Goal: Transaction & Acquisition: Book appointment/travel/reservation

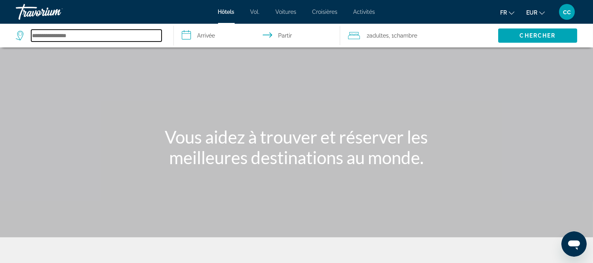
click at [64, 42] on input "Rechercher une destination hôtelière" at bounding box center [96, 36] width 130 height 12
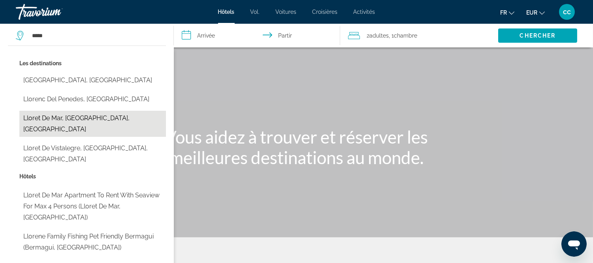
click at [78, 137] on button "Lloret De Mar, [GEOGRAPHIC_DATA], [GEOGRAPHIC_DATA]" at bounding box center [92, 124] width 147 height 26
type input "**********"
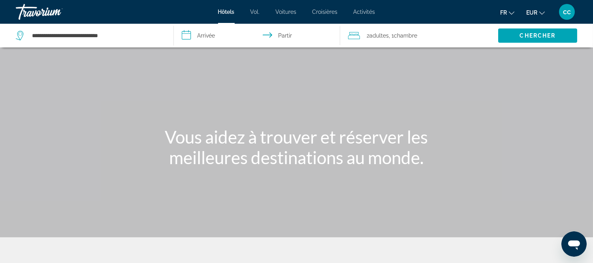
click at [208, 43] on input "**********" at bounding box center [258, 37] width 169 height 26
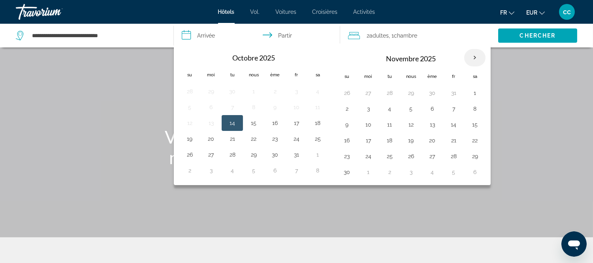
click at [486, 66] on th "Mois prochain" at bounding box center [474, 57] width 21 height 17
click at [186, 66] on th "Previous month" at bounding box center [189, 57] width 21 height 17
drag, startPoint x: 409, startPoint y: 195, endPoint x: 451, endPoint y: 197, distance: 41.5
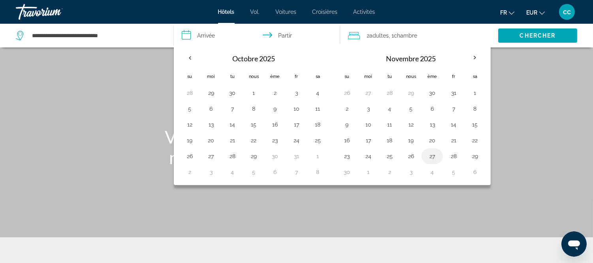
click at [396, 162] on button "25" at bounding box center [389, 156] width 13 height 11
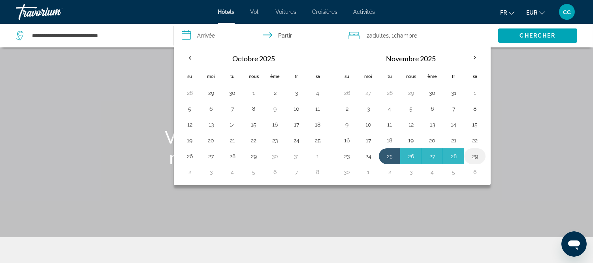
click at [481, 162] on button "29" at bounding box center [475, 156] width 13 height 11
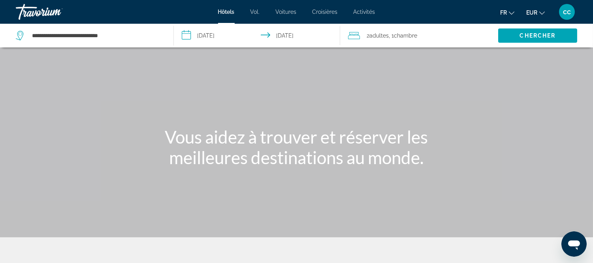
click at [224, 46] on input "**********" at bounding box center [258, 37] width 169 height 26
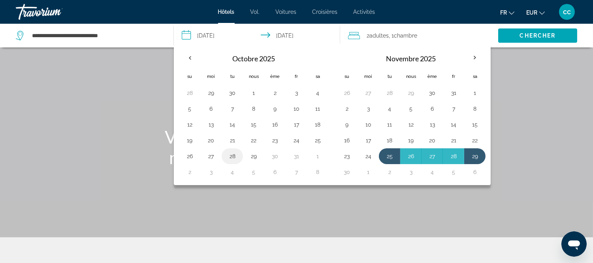
click at [214, 162] on button "27" at bounding box center [211, 156] width 13 height 11
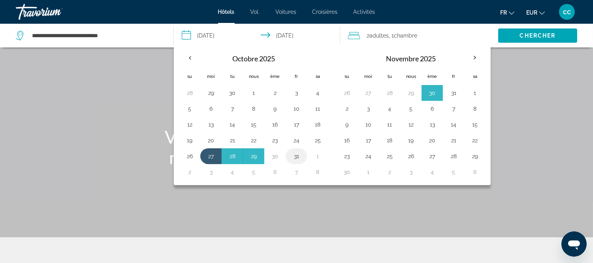
click at [303, 162] on button "31" at bounding box center [296, 156] width 13 height 11
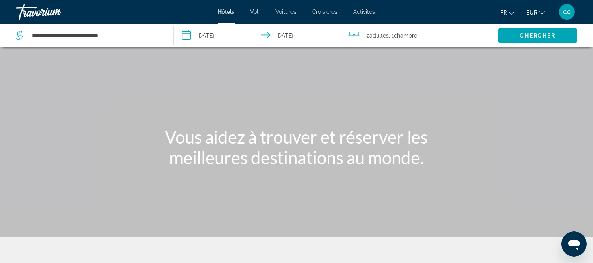
click at [228, 45] on input "**********" at bounding box center [258, 37] width 169 height 26
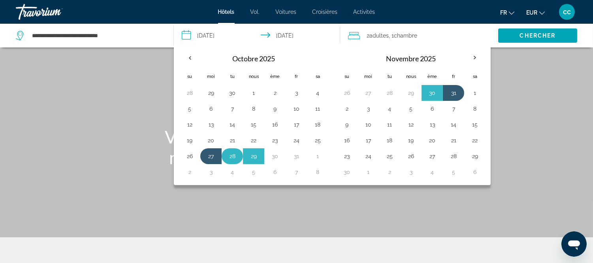
click at [238, 162] on button "28" at bounding box center [232, 156] width 13 height 11
click at [324, 162] on button "1" at bounding box center [317, 156] width 13 height 11
type input "**********"
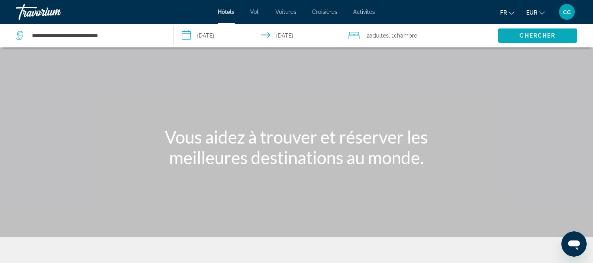
click at [531, 39] on font "Chercher" at bounding box center [538, 35] width 36 height 6
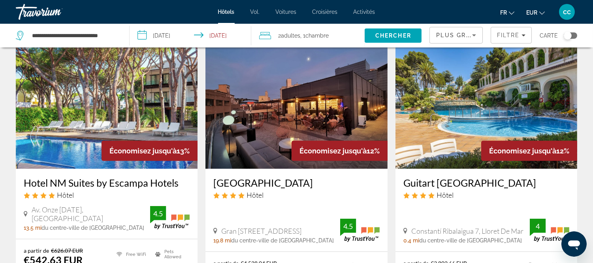
scroll to position [340, 0]
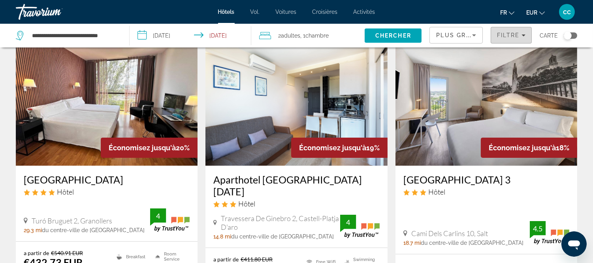
click at [522, 36] on icon "Filters" at bounding box center [524, 35] width 4 height 2
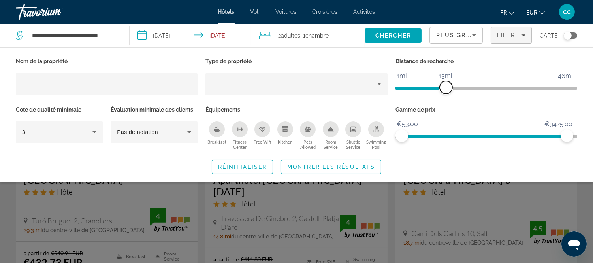
drag, startPoint x: 510, startPoint y: 108, endPoint x: 445, endPoint y: 106, distance: 65.3
click at [445, 94] on span "ngx-slider" at bounding box center [446, 87] width 13 height 13
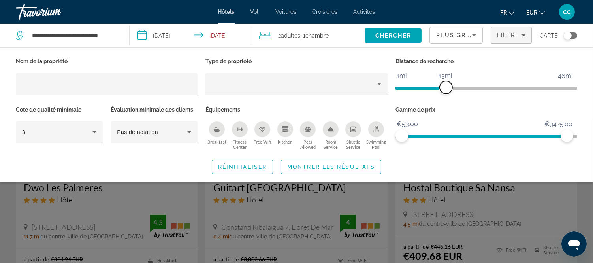
scroll to position [44, 0]
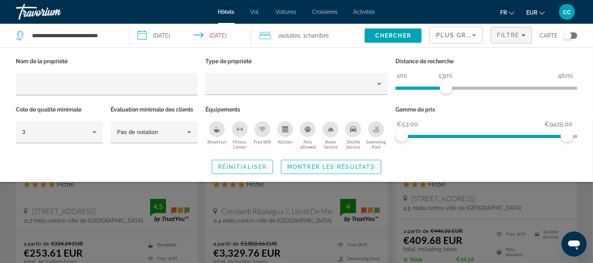
click at [323, 170] on span "Montrer les résultats" at bounding box center [331, 167] width 88 height 6
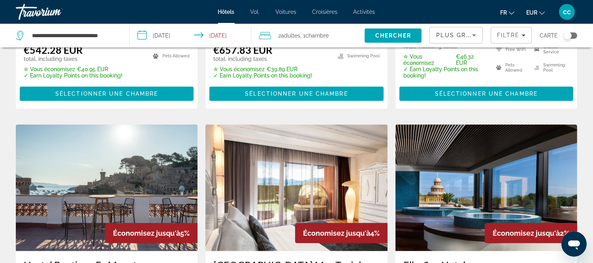
scroll to position [615, 0]
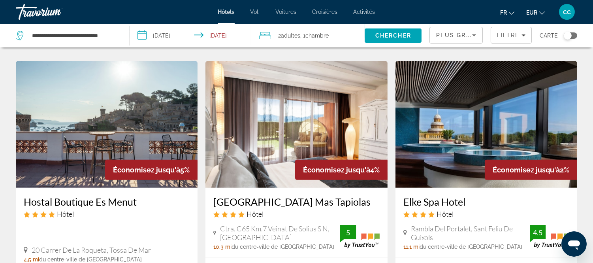
click at [448, 34] on span "Sélectionner une chambre" at bounding box center [486, 30] width 103 height 6
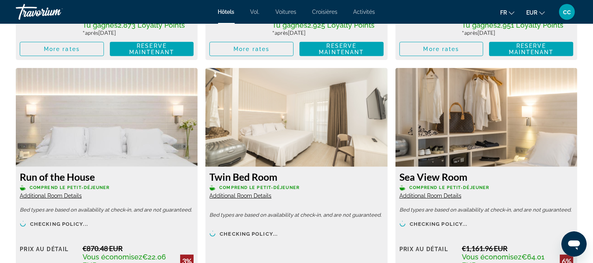
scroll to position [1361, 0]
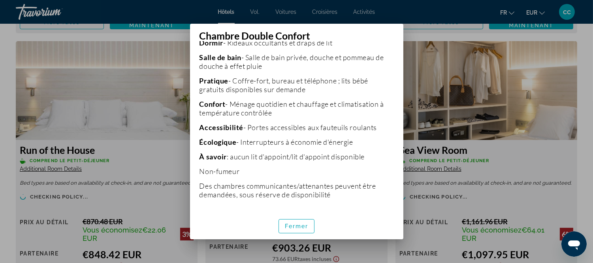
scroll to position [398, 0]
click at [290, 229] on font "Fermer" at bounding box center [297, 226] width 24 height 6
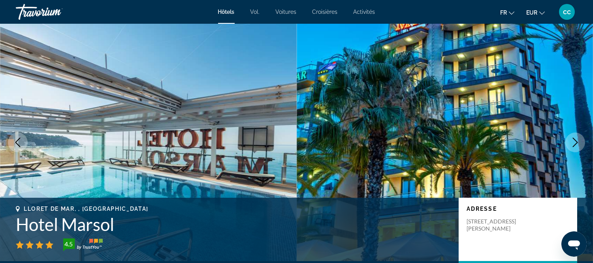
scroll to position [1361, 0]
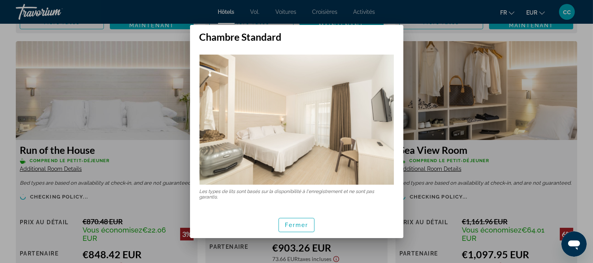
scroll to position [1, 0]
click at [291, 225] on font "Fermer" at bounding box center [297, 225] width 24 height 6
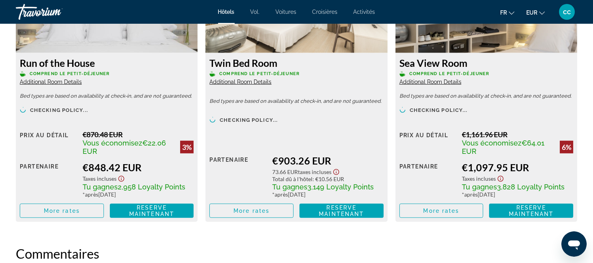
scroll to position [1449, 0]
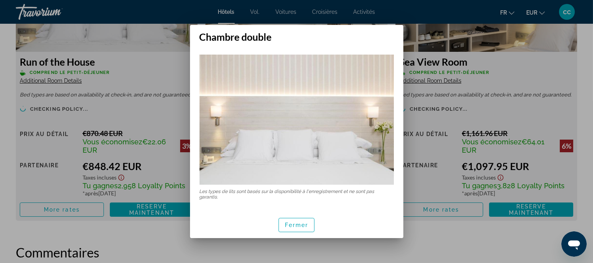
scroll to position [0, 0]
click at [298, 232] on span "button" at bounding box center [297, 224] width 36 height 19
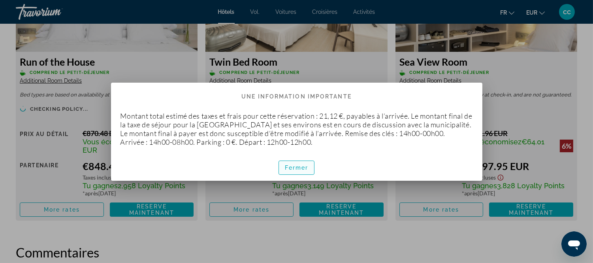
click at [287, 171] on font "Fermer" at bounding box center [297, 167] width 24 height 6
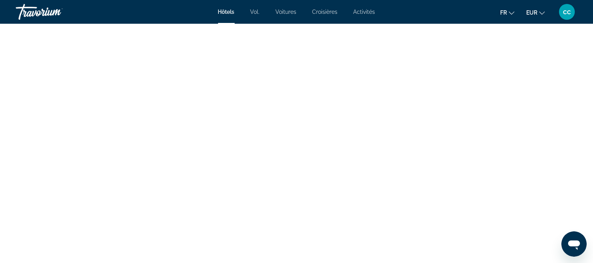
scroll to position [1800, 0]
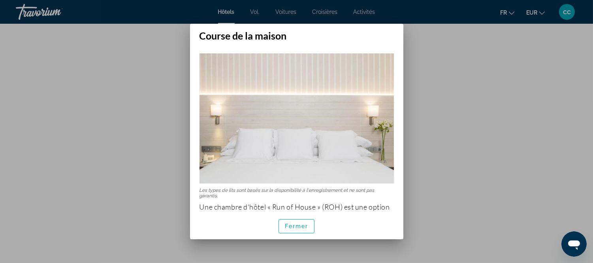
scroll to position [77, 0]
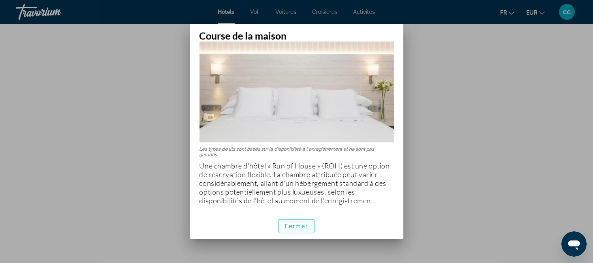
click at [289, 229] on font "Fermer" at bounding box center [297, 226] width 24 height 6
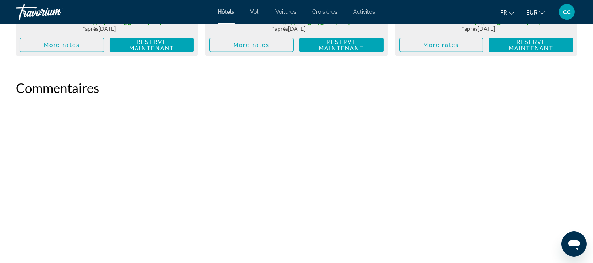
scroll to position [1625, 0]
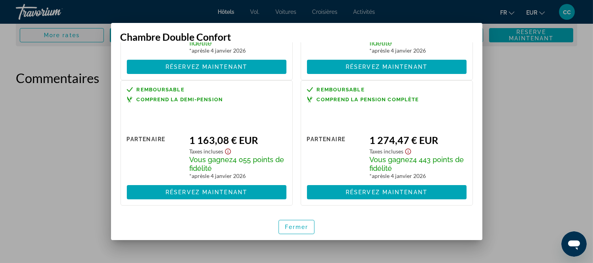
scroll to position [419, 0]
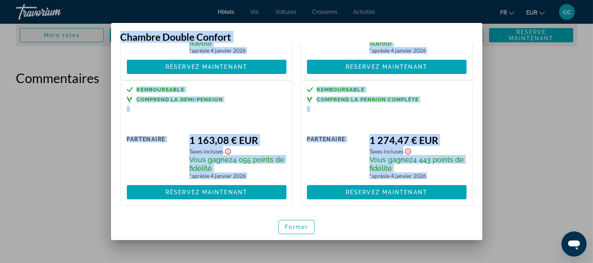
drag, startPoint x: 124, startPoint y: 33, endPoint x: 444, endPoint y: 235, distance: 378.8
click at [444, 235] on div "Chambre Double Confort Remboursable Comprend le petit-déjeuner Prix ​​au détail…" at bounding box center [297, 131] width 372 height 217
click at [345, 42] on h3 "Chambre Double Confort" at bounding box center [297, 37] width 353 height 12
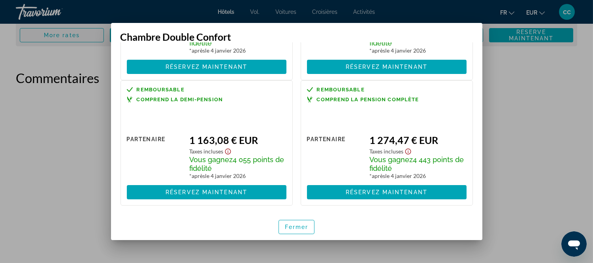
drag, startPoint x: 523, startPoint y: 0, endPoint x: 53, endPoint y: 54, distance: 473.4
click at [53, 54] on div at bounding box center [296, 131] width 593 height 263
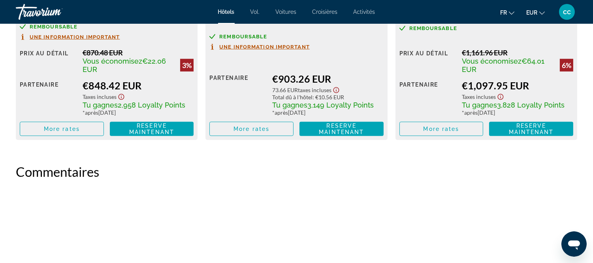
scroll to position [1581, 0]
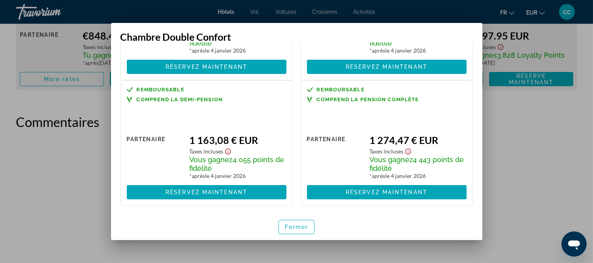
scroll to position [419, 0]
click at [102, 13] on div at bounding box center [296, 131] width 593 height 263
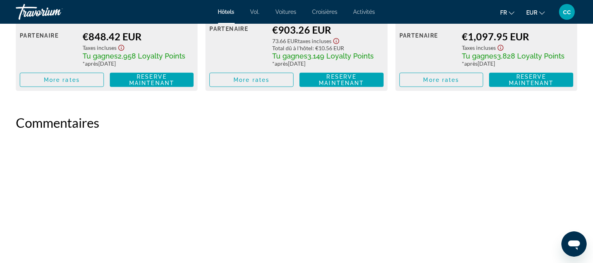
scroll to position [1581, 0]
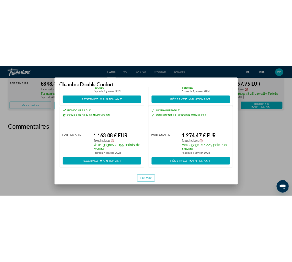
scroll to position [419, 0]
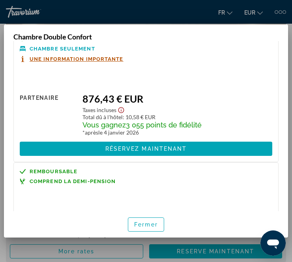
click at [171, 62] on div "Remboursable Chambre seulement Une information importante" at bounding box center [146, 49] width 253 height 26
click at [138, 228] on font "Fermer" at bounding box center [146, 225] width 24 height 6
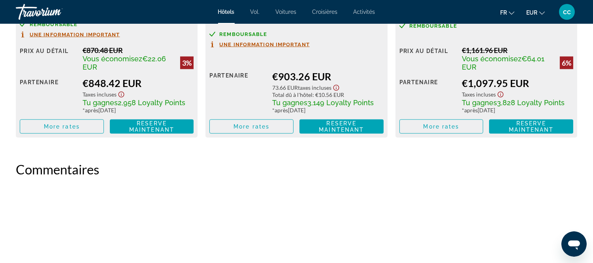
scroll to position [1537, 0]
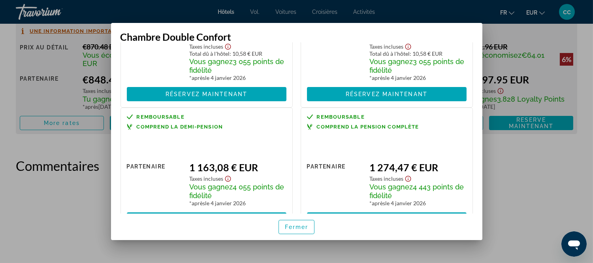
scroll to position [199, 0]
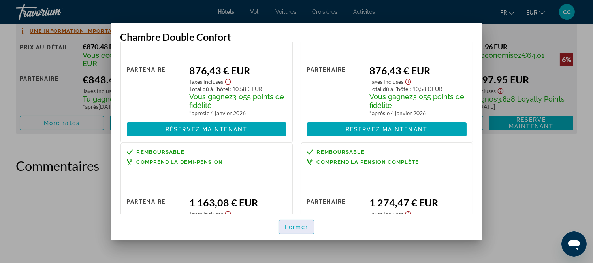
click at [291, 227] on font "Fermer" at bounding box center [297, 227] width 24 height 6
drag, startPoint x: 291, startPoint y: 227, endPoint x: 236, endPoint y: 139, distance: 103.3
click at [291, 227] on font "Fermer" at bounding box center [297, 227] width 24 height 6
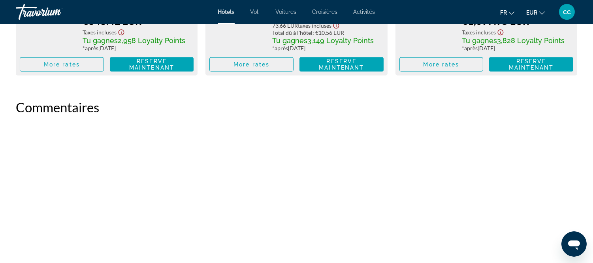
scroll to position [1625, 0]
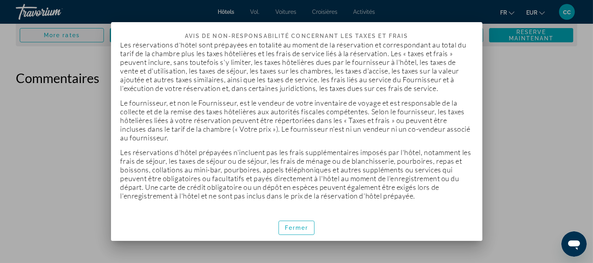
scroll to position [88, 0]
click at [306, 231] on font "Fermer" at bounding box center [297, 228] width 24 height 6
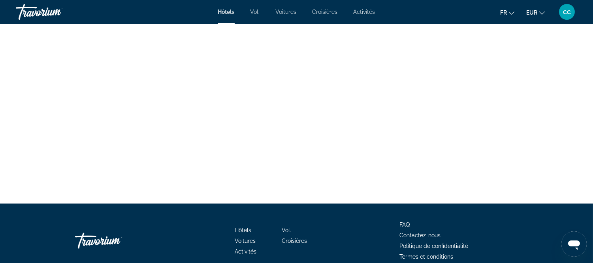
scroll to position [1976, 0]
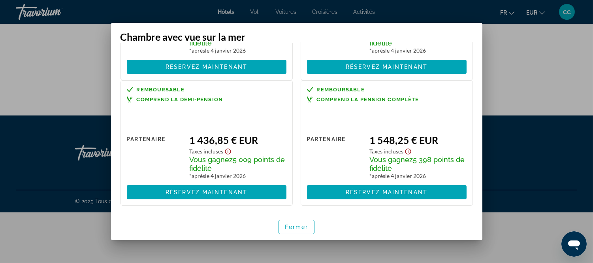
scroll to position [255, 0]
click at [292, 230] on font "Fermer" at bounding box center [297, 227] width 24 height 6
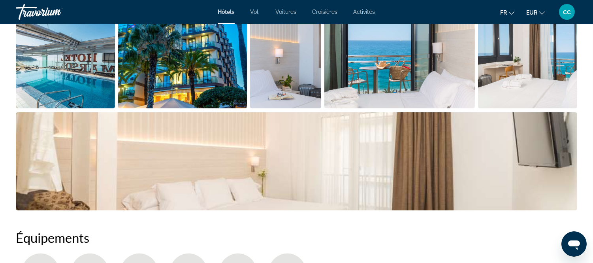
scroll to position [326, 0]
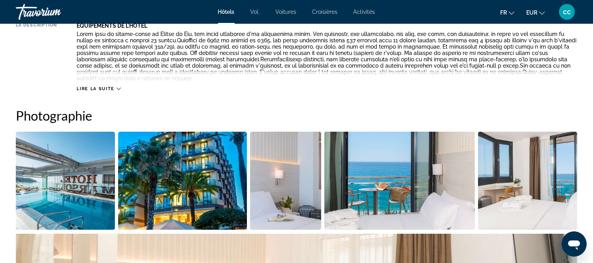
click at [114, 91] on span "Lire la suite" at bounding box center [96, 88] width 38 height 5
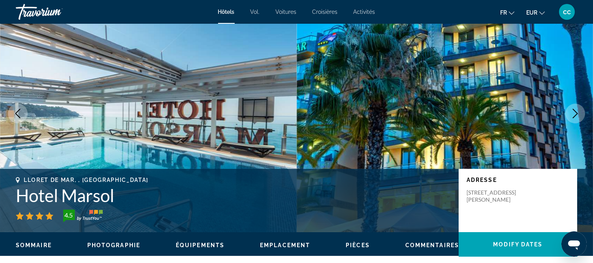
scroll to position [0, 0]
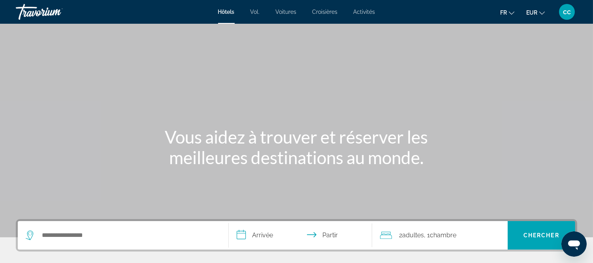
scroll to position [263, 0]
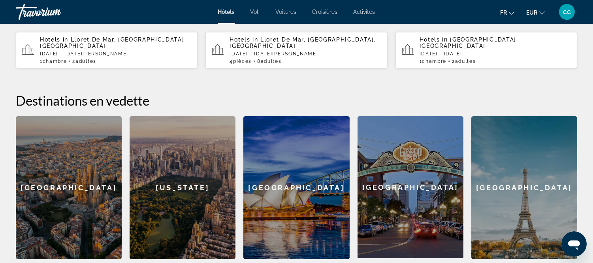
click at [97, 49] on span "Lloret De Mar, [GEOGRAPHIC_DATA], [GEOGRAPHIC_DATA]" at bounding box center [113, 42] width 146 height 13
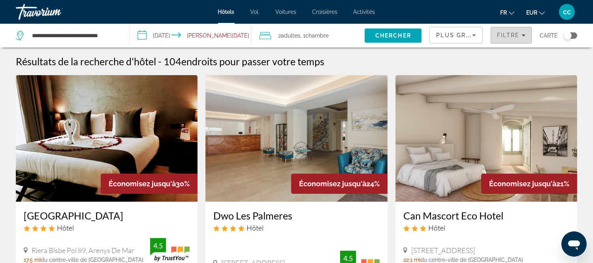
click at [504, 38] on div "Filtre" at bounding box center [511, 35] width 28 height 6
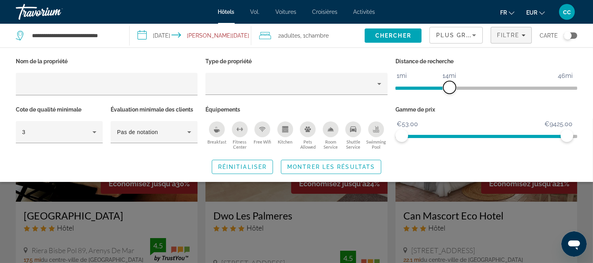
drag, startPoint x: 508, startPoint y: 104, endPoint x: 451, endPoint y: 101, distance: 56.6
click at [451, 94] on span "ngx-slider" at bounding box center [449, 87] width 13 height 13
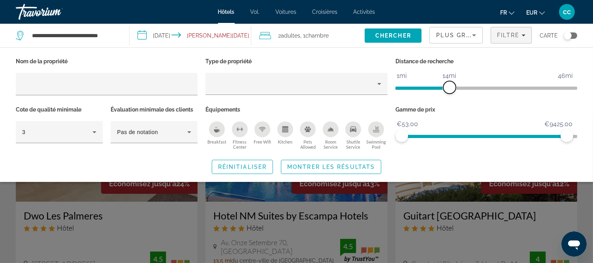
scroll to position [175, 0]
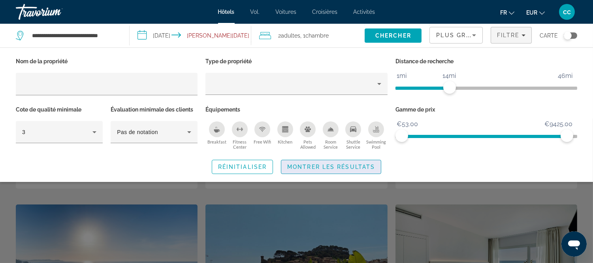
click at [333, 170] on span "Montrer les résultats" at bounding box center [331, 167] width 88 height 6
click at [333, 119] on li "Free WiFi" at bounding box center [322, 111] width 39 height 14
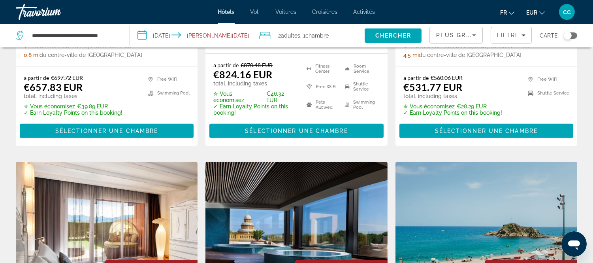
scroll to position [834, 0]
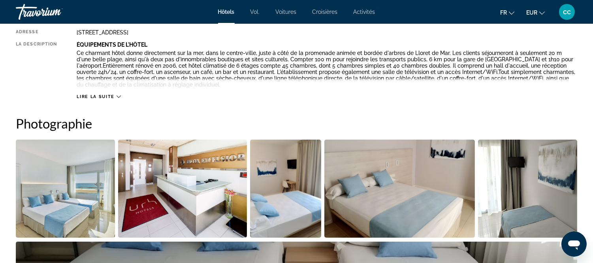
scroll to position [351, 0]
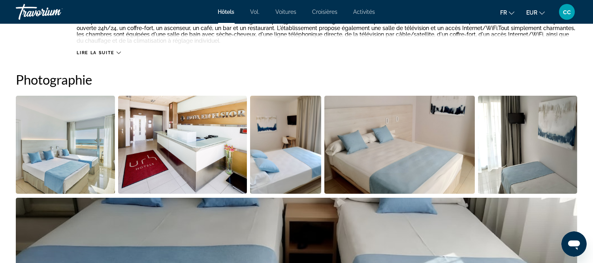
click at [114, 55] on span "Lire la suite" at bounding box center [96, 52] width 38 height 5
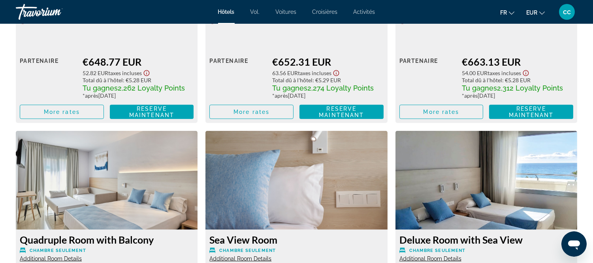
scroll to position [1537, 0]
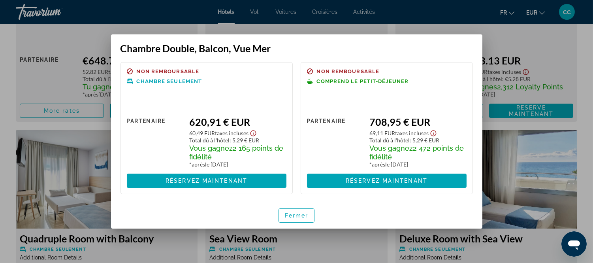
scroll to position [49, 0]
click at [299, 219] on font "Fermer" at bounding box center [297, 215] width 24 height 6
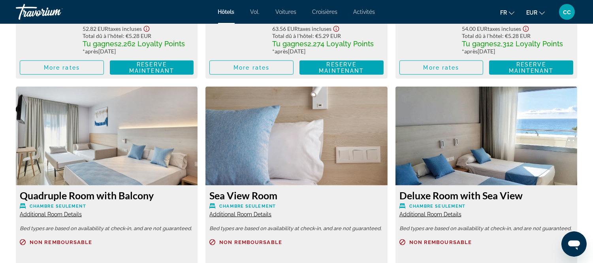
scroll to position [1581, 0]
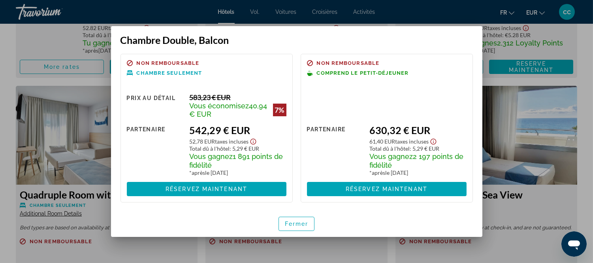
scroll to position [91, 0]
click at [291, 227] on font "Fermer" at bounding box center [297, 224] width 24 height 6
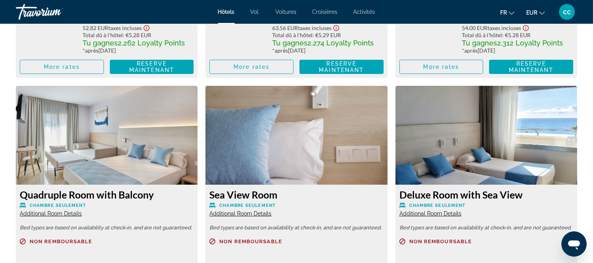
scroll to position [1581, 0]
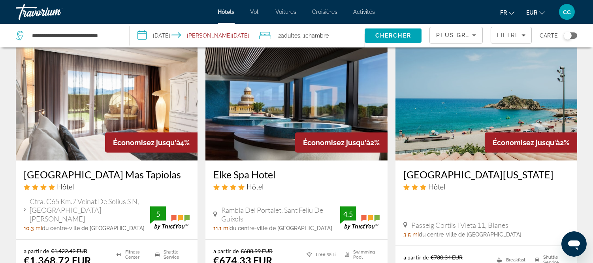
scroll to position [1010, 0]
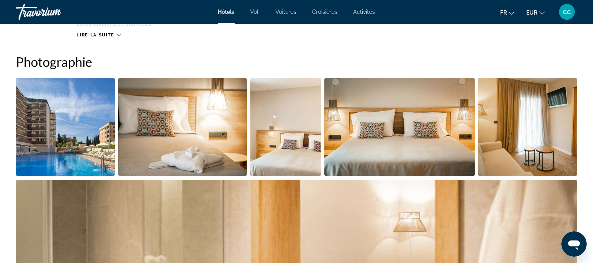
scroll to position [395, 0]
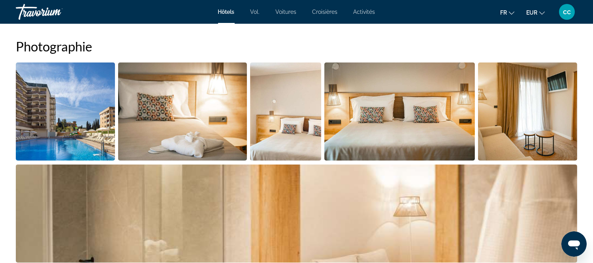
click at [114, 22] on span "Lire la suite" at bounding box center [96, 19] width 38 height 5
click at [123, 33] on p "La détente avant tout ! Profitez des nombreuses options de loisirs disponibles …" at bounding box center [327, 23] width 501 height 19
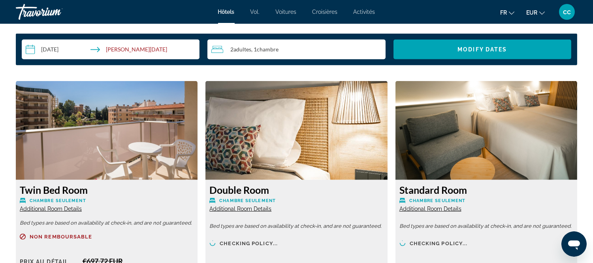
scroll to position [1098, 0]
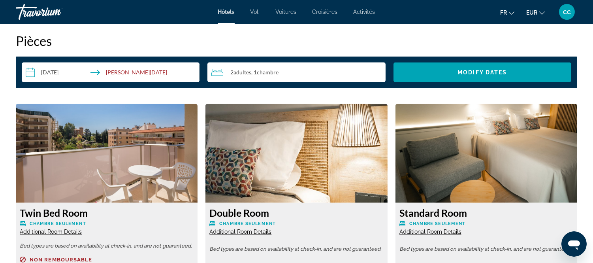
drag, startPoint x: 299, startPoint y: 135, endPoint x: 304, endPoint y: 134, distance: 4.8
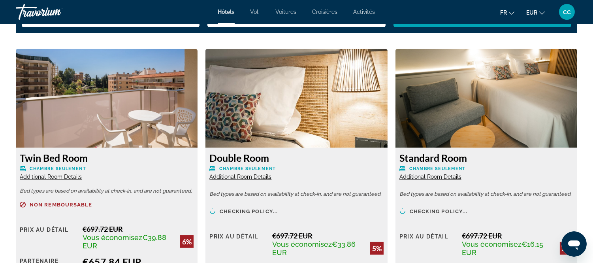
scroll to position [1230, 0]
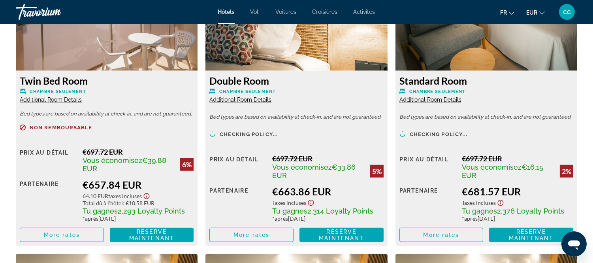
drag, startPoint x: 266, startPoint y: 70, endPoint x: 249, endPoint y: 163, distance: 94.9
drag, startPoint x: 307, startPoint y: 151, endPoint x: 301, endPoint y: 24, distance: 127.4
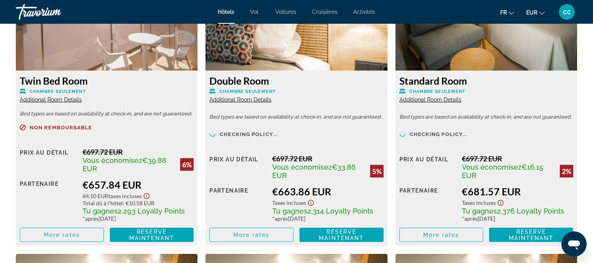
drag, startPoint x: 311, startPoint y: 97, endPoint x: 356, endPoint y: 94, distance: 44.4
drag, startPoint x: 310, startPoint y: 83, endPoint x: 262, endPoint y: 138, distance: 73.4
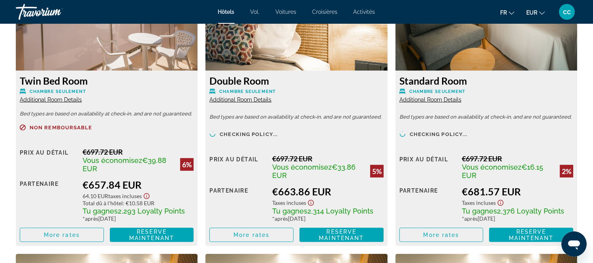
drag, startPoint x: 306, startPoint y: 112, endPoint x: 154, endPoint y: 147, distance: 155.7
drag, startPoint x: 342, startPoint y: 108, endPoint x: 172, endPoint y: 136, distance: 173.1
drag, startPoint x: 314, startPoint y: 94, endPoint x: 220, endPoint y: 89, distance: 94.6
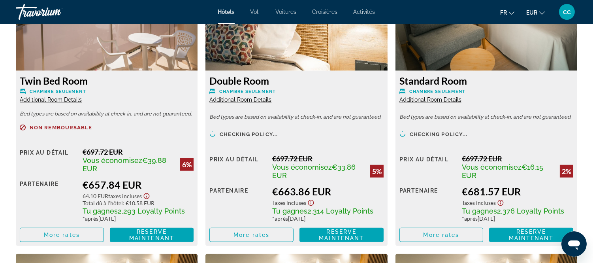
drag, startPoint x: 350, startPoint y: 102, endPoint x: 326, endPoint y: 81, distance: 31.4
drag, startPoint x: 277, startPoint y: 77, endPoint x: 331, endPoint y: 72, distance: 53.6
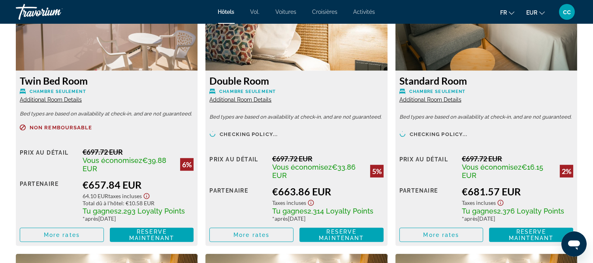
drag, startPoint x: 119, startPoint y: 127, endPoint x: 332, endPoint y: 56, distance: 224.7
drag, startPoint x: 155, startPoint y: 129, endPoint x: 330, endPoint y: 38, distance: 197.6
drag, startPoint x: 205, startPoint y: 116, endPoint x: 315, endPoint y: 72, distance: 118.6
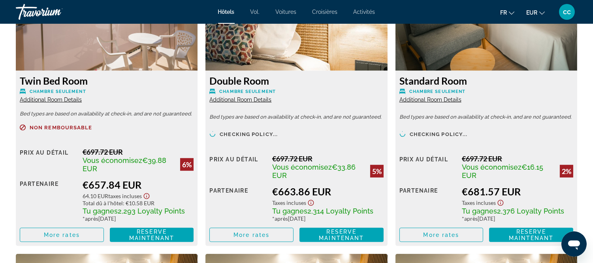
drag, startPoint x: 208, startPoint y: 128, endPoint x: 285, endPoint y: 28, distance: 126.3
drag, startPoint x: 228, startPoint y: 135, endPoint x: 228, endPoint y: 65, distance: 70.0
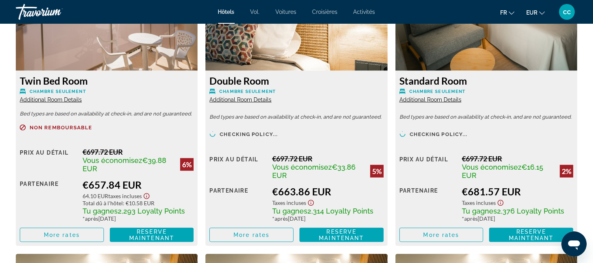
drag, startPoint x: 297, startPoint y: 51, endPoint x: 264, endPoint y: 119, distance: 75.8
drag, startPoint x: 259, startPoint y: 121, endPoint x: 219, endPoint y: 154, distance: 52.3
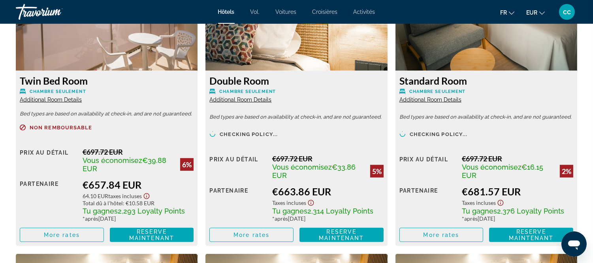
drag, startPoint x: 313, startPoint y: 91, endPoint x: 284, endPoint y: 130, distance: 48.2
drag, startPoint x: 330, startPoint y: 99, endPoint x: 239, endPoint y: 117, distance: 93.0
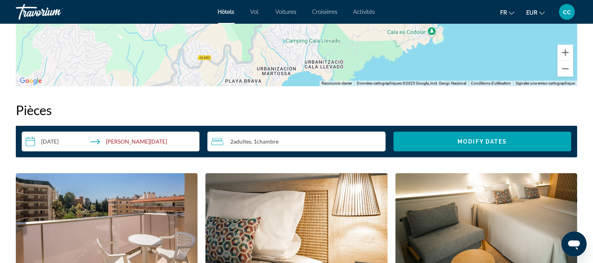
drag, startPoint x: 389, startPoint y: 97, endPoint x: 598, endPoint y: -51, distance: 255.7
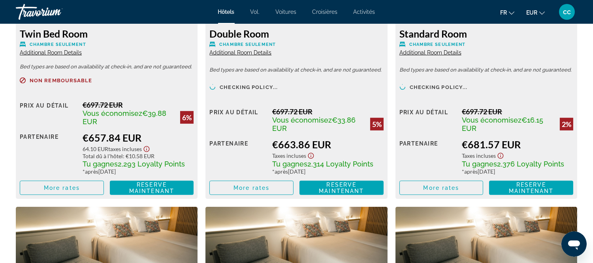
scroll to position [1189, 0]
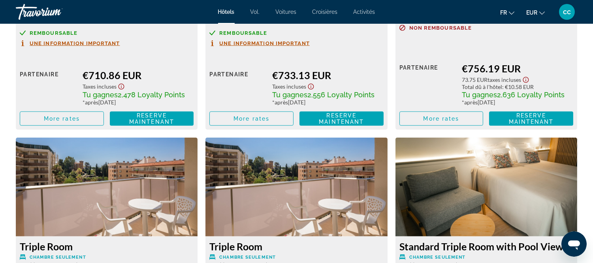
scroll to position [1626, 0]
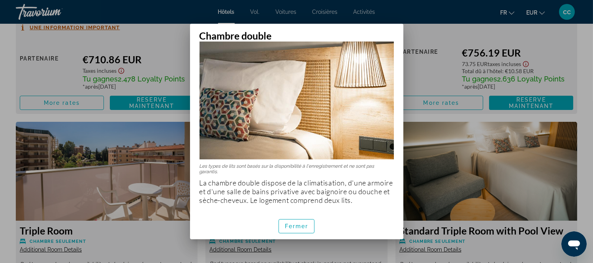
scroll to position [45, 0]
click at [285, 229] on font "Fermer" at bounding box center [297, 226] width 24 height 6
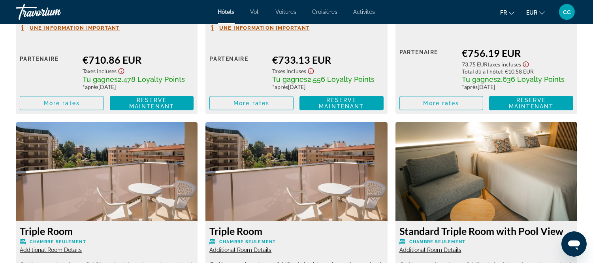
scroll to position [1670, 0]
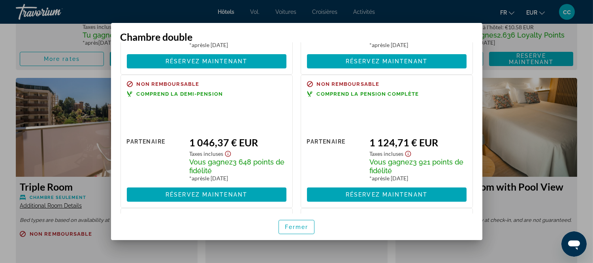
scroll to position [439, 0]
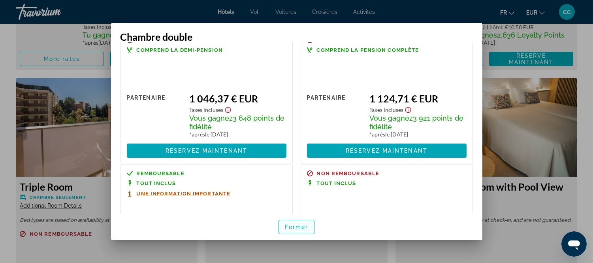
click at [286, 230] on font "Fermer" at bounding box center [297, 227] width 24 height 6
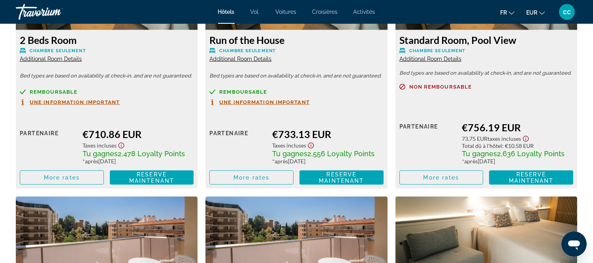
scroll to position [1583, 0]
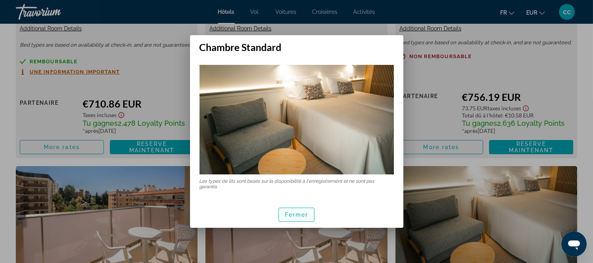
click at [293, 218] on font "Fermer" at bounding box center [297, 214] width 24 height 6
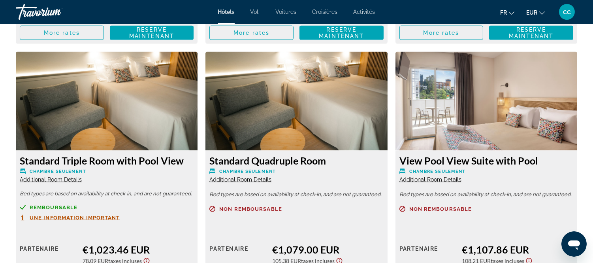
scroll to position [1978, 0]
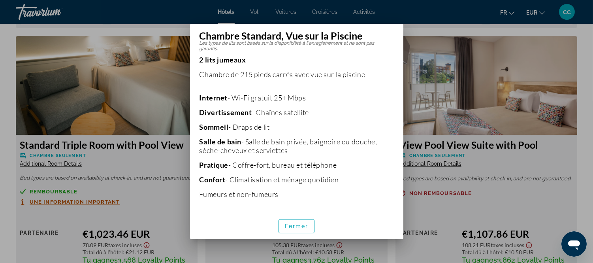
scroll to position [179, 0]
click at [291, 229] on font "Fermer" at bounding box center [297, 226] width 24 height 6
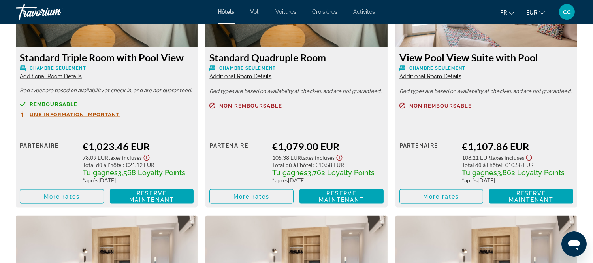
scroll to position [2066, 0]
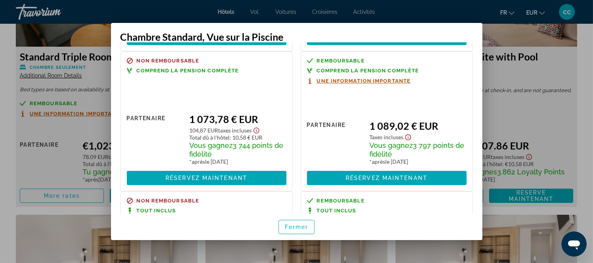
scroll to position [439, 0]
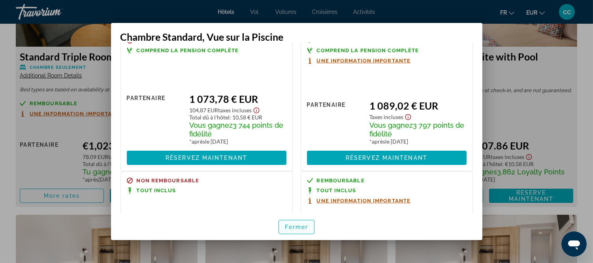
click at [289, 230] on font "Fermer" at bounding box center [297, 227] width 24 height 6
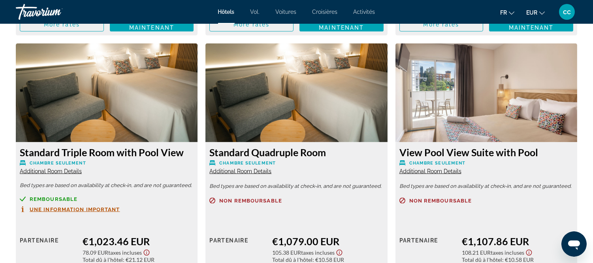
scroll to position [1978, 0]
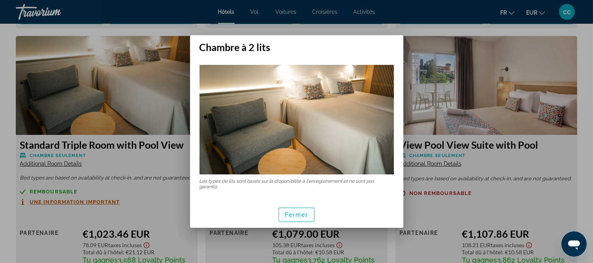
click at [302, 218] on font "Fermer" at bounding box center [297, 214] width 24 height 6
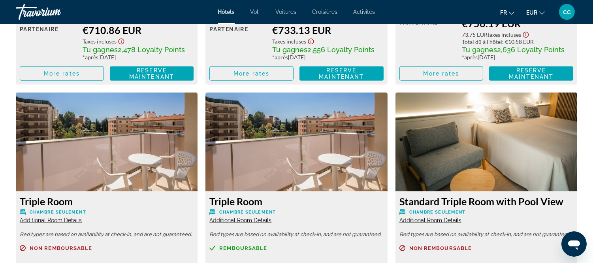
scroll to position [1670, 0]
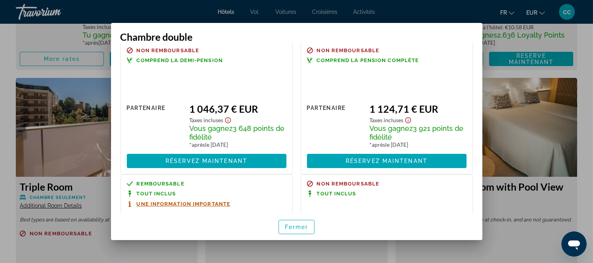
scroll to position [421, 0]
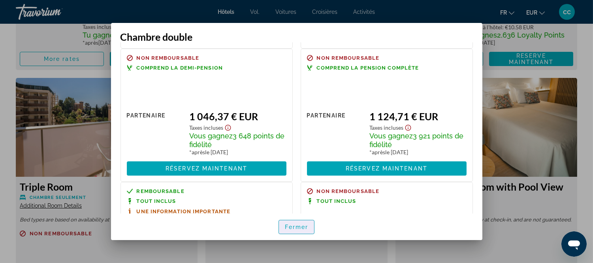
drag, startPoint x: 285, startPoint y: 233, endPoint x: 286, endPoint y: 228, distance: 4.8
click at [287, 230] on font "Fermer" at bounding box center [297, 227] width 24 height 6
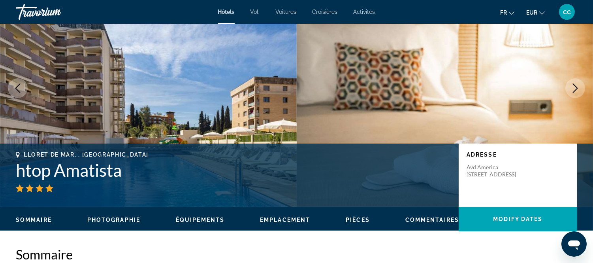
scroll to position [132, 0]
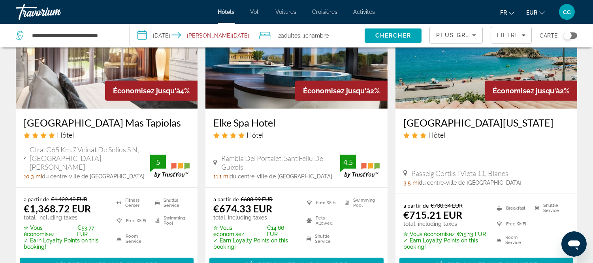
scroll to position [1142, 0]
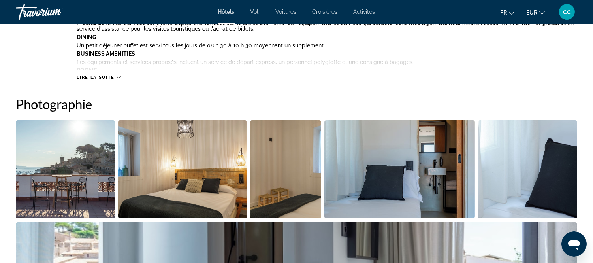
scroll to position [351, 0]
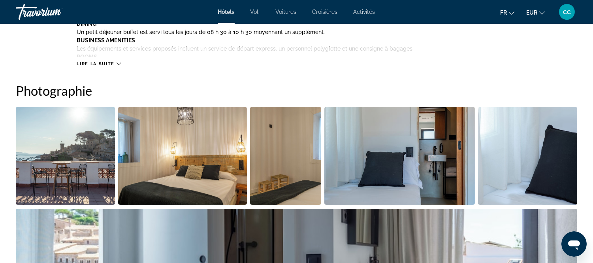
click at [114, 66] on span "Lire la suite" at bounding box center [96, 63] width 38 height 5
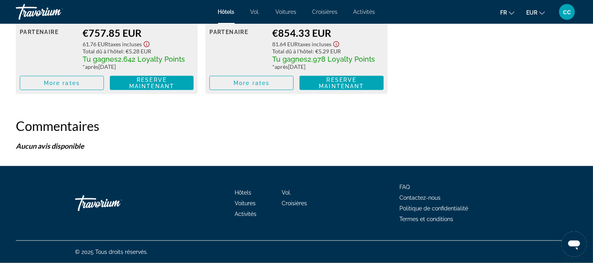
scroll to position [2196, 0]
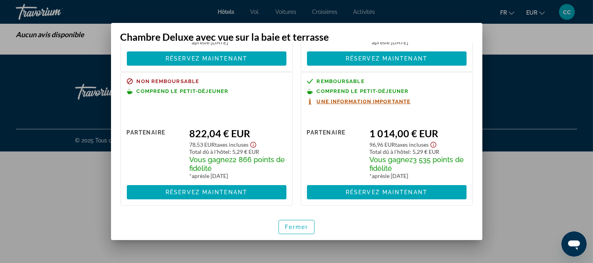
scroll to position [267, 0]
click at [303, 230] on font "Fermer" at bounding box center [297, 227] width 24 height 6
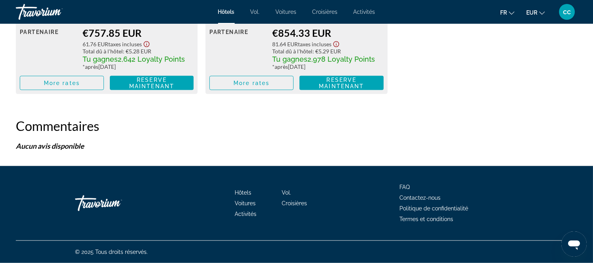
scroll to position [2196, 0]
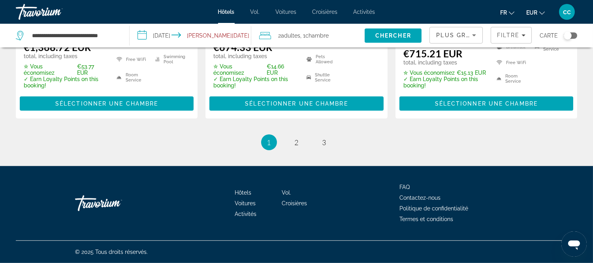
scroll to position [1581, 0]
click at [459, 107] on span "Sélectionner une chambre" at bounding box center [486, 103] width 103 height 6
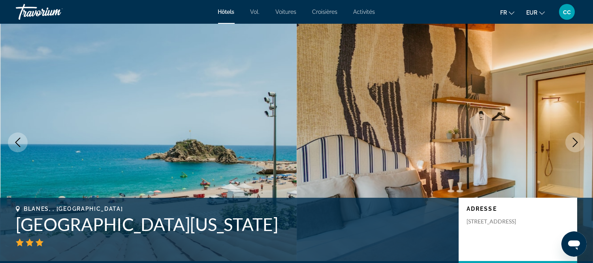
click at [574, 147] on icon "Next image" at bounding box center [575, 142] width 9 height 9
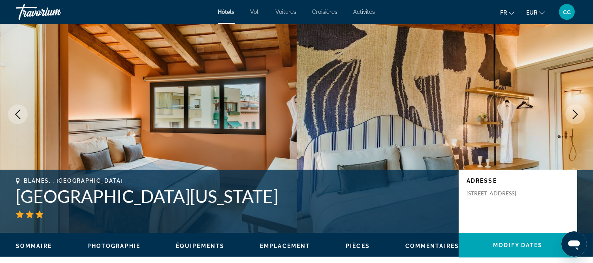
scroll to position [44, 0]
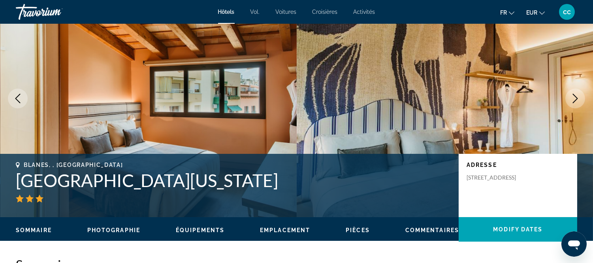
click at [571, 103] on icon "Next image" at bounding box center [575, 98] width 9 height 9
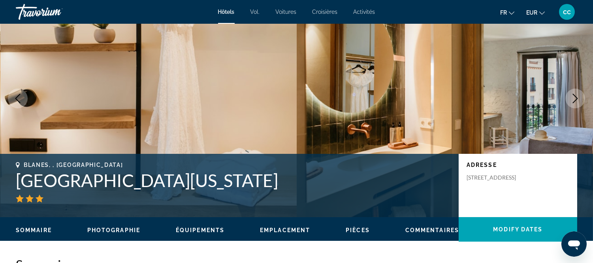
click at [572, 103] on icon "Next image" at bounding box center [575, 98] width 9 height 9
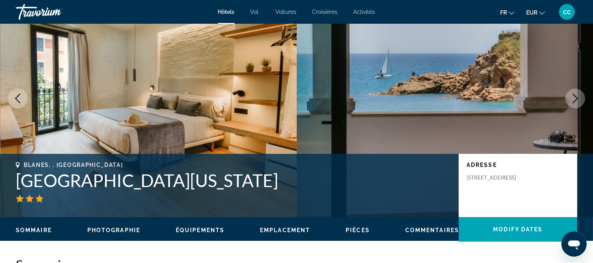
click at [572, 103] on icon "Next image" at bounding box center [575, 98] width 9 height 9
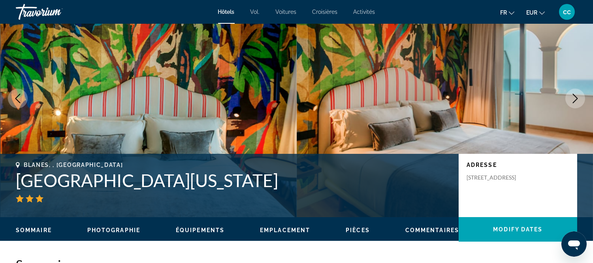
click at [572, 103] on icon "Next image" at bounding box center [575, 98] width 9 height 9
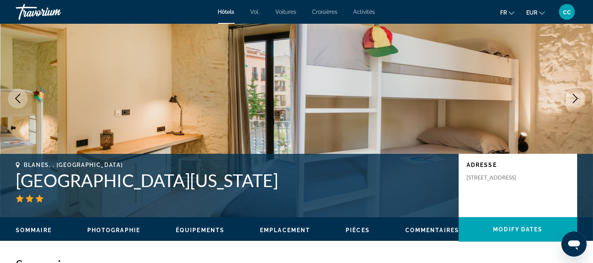
click at [572, 103] on icon "Next image" at bounding box center [575, 98] width 9 height 9
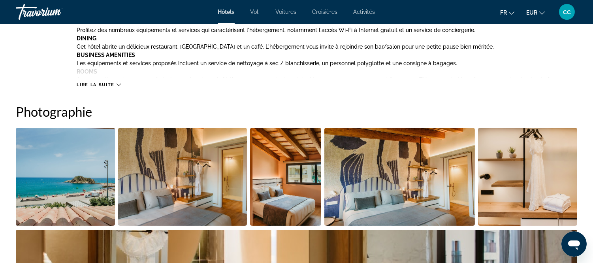
scroll to position [351, 0]
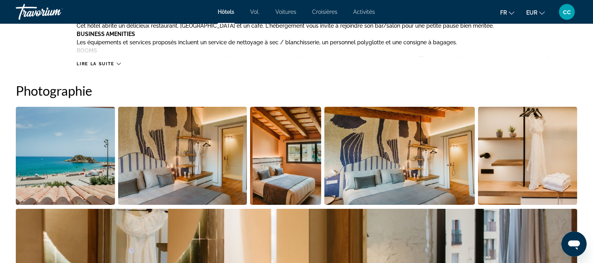
click at [114, 66] on span "Lire la suite" at bounding box center [96, 63] width 38 height 5
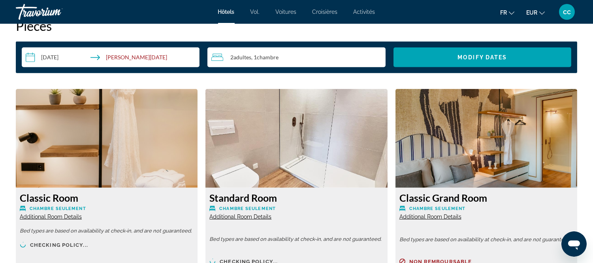
scroll to position [1274, 0]
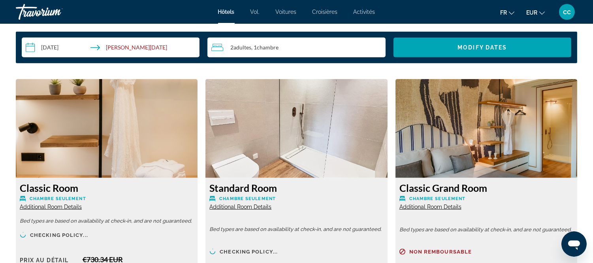
drag, startPoint x: 348, startPoint y: 129, endPoint x: 413, endPoint y: 46, distance: 105.4
drag, startPoint x: 277, startPoint y: 198, endPoint x: 505, endPoint y: 54, distance: 270.2
drag, startPoint x: 238, startPoint y: 202, endPoint x: 157, endPoint y: 200, distance: 80.7
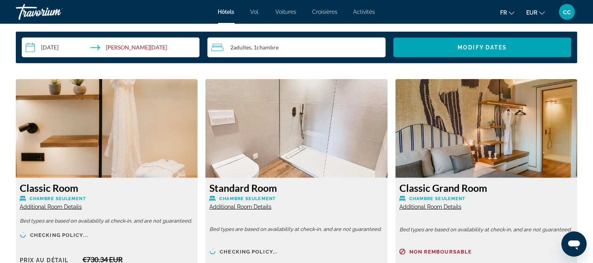
drag, startPoint x: 294, startPoint y: 123, endPoint x: 234, endPoint y: 174, distance: 79.1
drag, startPoint x: 336, startPoint y: 125, endPoint x: 277, endPoint y: 213, distance: 105.8
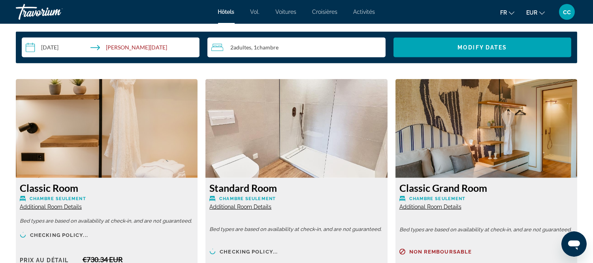
drag, startPoint x: 361, startPoint y: 82, endPoint x: 332, endPoint y: 235, distance: 156.1
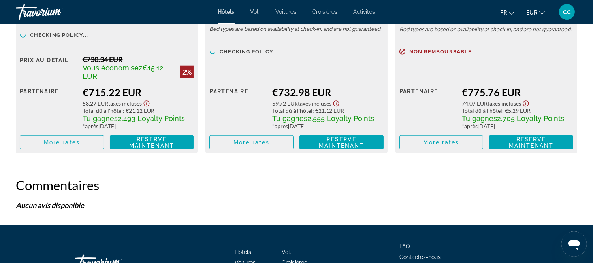
scroll to position [1625, 0]
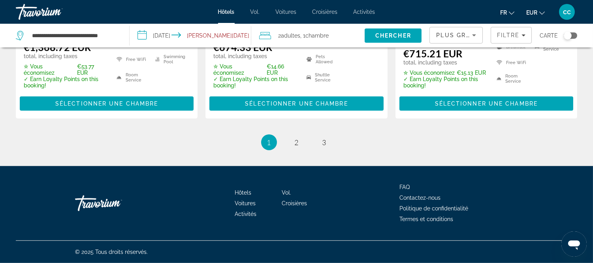
scroll to position [1697, 0]
click at [295, 138] on span "2" at bounding box center [297, 142] width 4 height 9
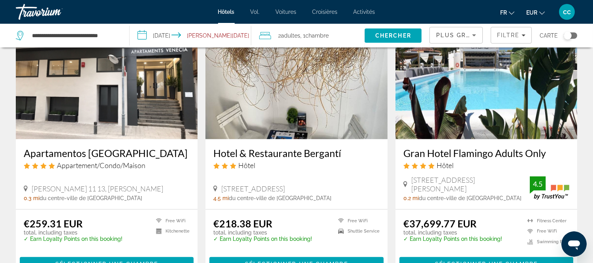
scroll to position [659, 0]
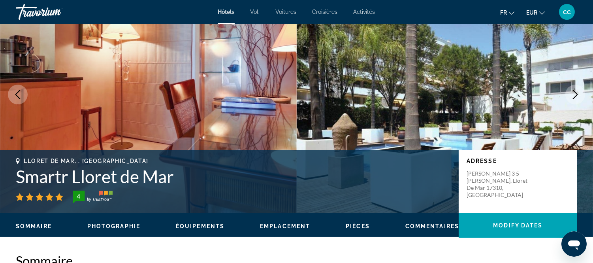
scroll to position [44, 0]
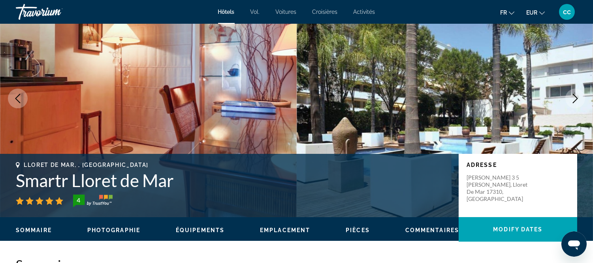
click at [575, 103] on icon "Next image" at bounding box center [575, 98] width 9 height 9
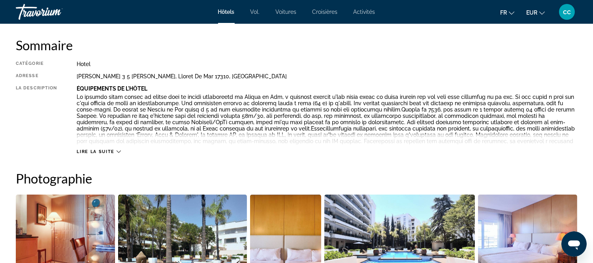
scroll to position [307, 0]
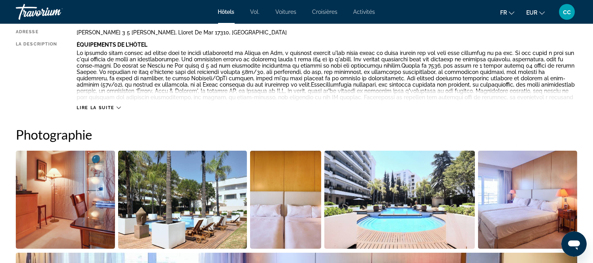
click at [114, 110] on span "Lire la suite" at bounding box center [96, 107] width 38 height 5
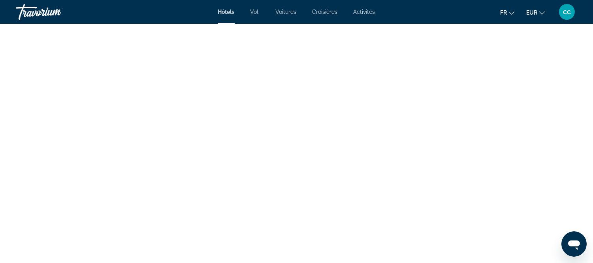
scroll to position [1405, 0]
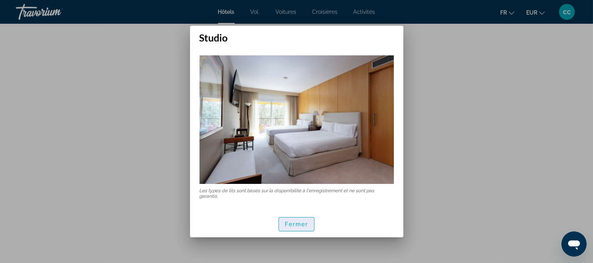
click at [295, 225] on font "Fermer" at bounding box center [297, 224] width 24 height 6
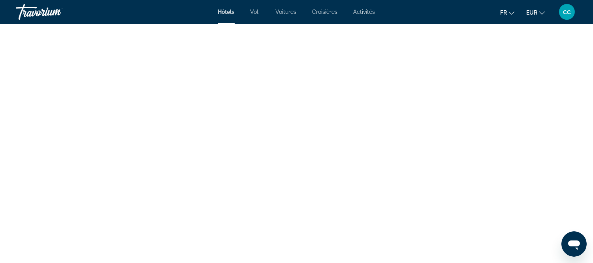
scroll to position [1581, 0]
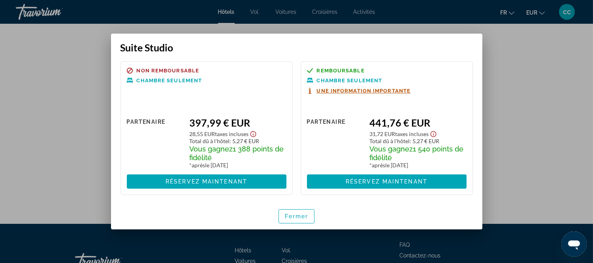
scroll to position [51, 0]
click at [289, 219] on font "Fermer" at bounding box center [297, 216] width 24 height 6
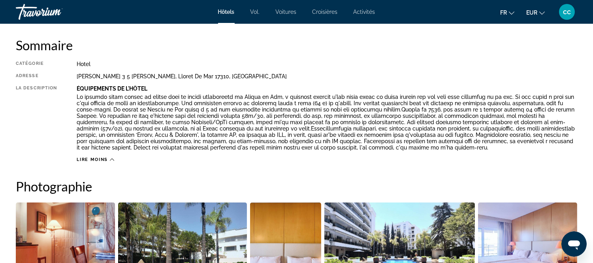
scroll to position [351, 0]
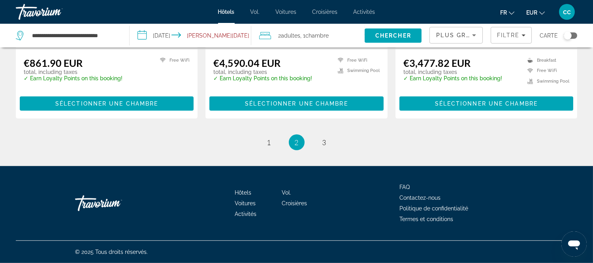
scroll to position [1581, 0]
click at [326, 138] on span "3" at bounding box center [325, 142] width 4 height 9
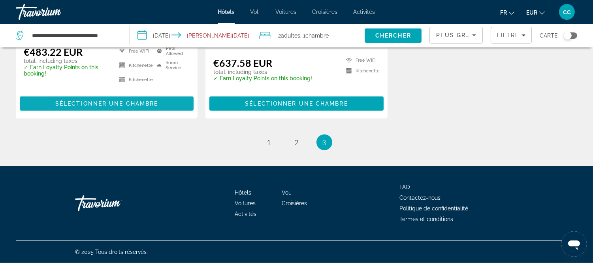
scroll to position [1449, 0]
click at [267, 147] on span "1" at bounding box center [269, 142] width 4 height 9
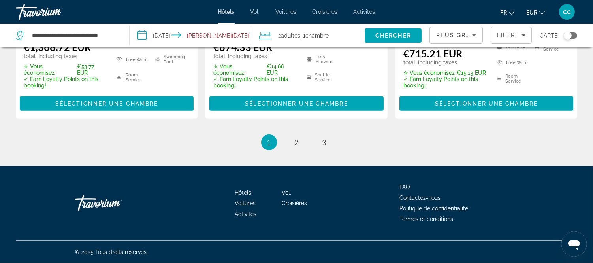
scroll to position [1697, 0]
click at [296, 138] on span "2" at bounding box center [297, 142] width 4 height 9
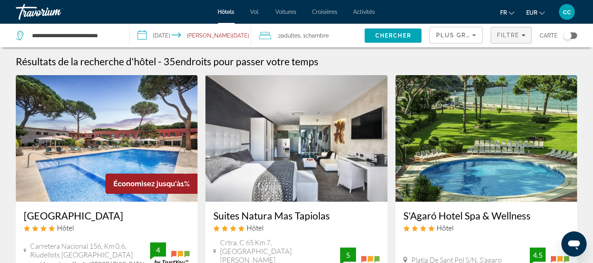
click at [500, 38] on span "Filtre" at bounding box center [508, 35] width 23 height 6
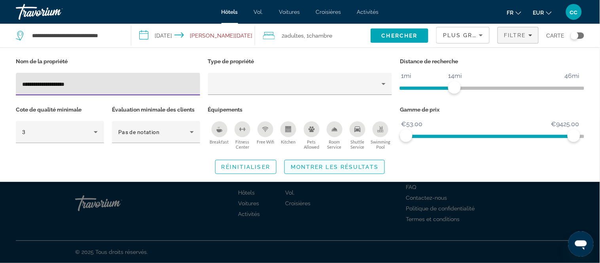
type input "**********"
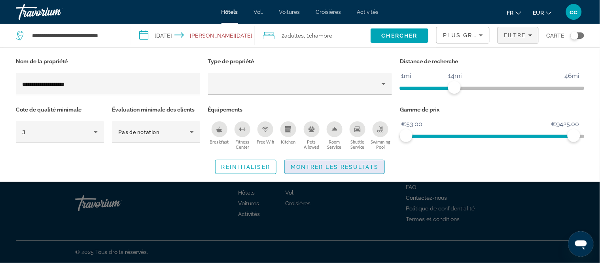
click at [299, 170] on span "Montrer les résultats" at bounding box center [335, 167] width 88 height 6
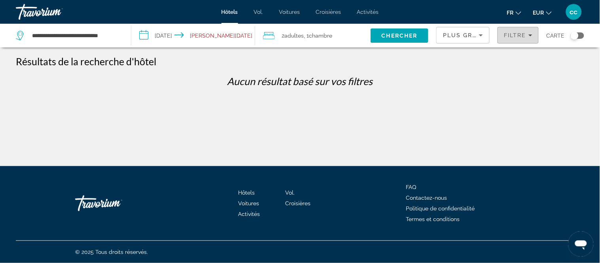
click at [504, 38] on span "Filtre" at bounding box center [515, 35] width 23 height 6
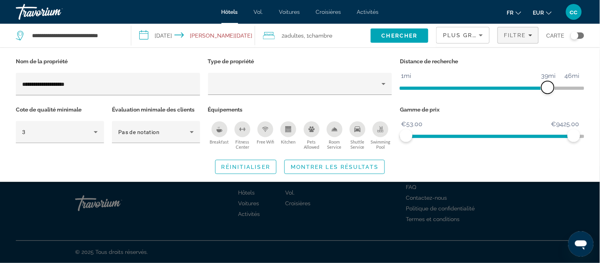
drag, startPoint x: 458, startPoint y: 104, endPoint x: 548, endPoint y: 104, distance: 90.1
click at [548, 94] on span "ngx-slider" at bounding box center [547, 87] width 13 height 13
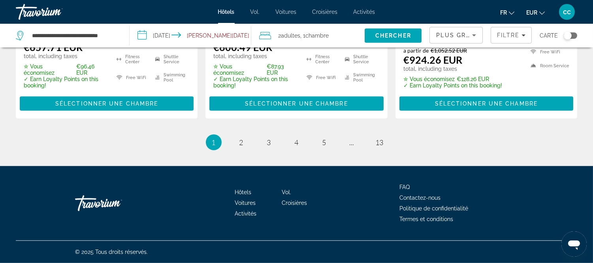
scroll to position [1317, 0]
click at [522, 37] on icon "Filters" at bounding box center [524, 35] width 4 height 4
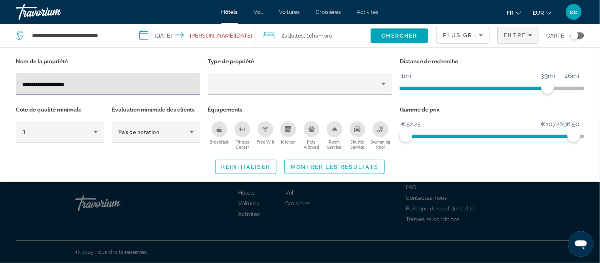
type input "**********"
click at [347, 170] on span "Montrer les résultats" at bounding box center [335, 167] width 88 height 6
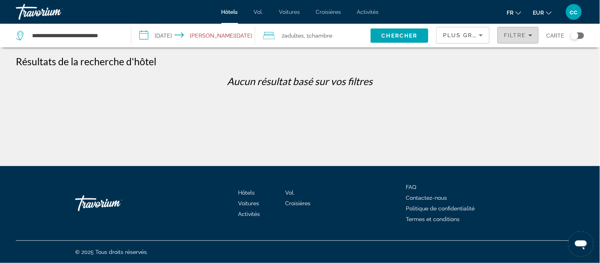
click at [504, 38] on span "Filtre" at bounding box center [515, 35] width 23 height 6
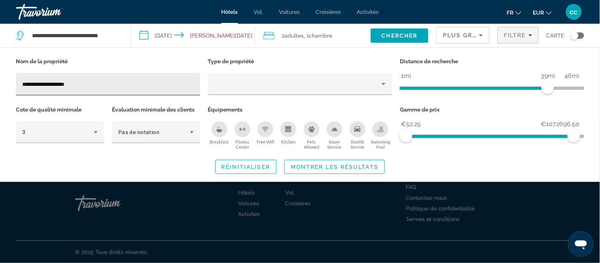
drag, startPoint x: 113, startPoint y: 94, endPoint x: 28, endPoint y: 95, distance: 85.0
click at [28, 95] on div "**********" at bounding box center [108, 84] width 172 height 23
drag, startPoint x: 25, startPoint y: 99, endPoint x: 100, endPoint y: 105, distance: 74.9
click at [100, 95] on div "**********" at bounding box center [108, 84] width 184 height 23
drag, startPoint x: 100, startPoint y: 105, endPoint x: 19, endPoint y: 96, distance: 81.9
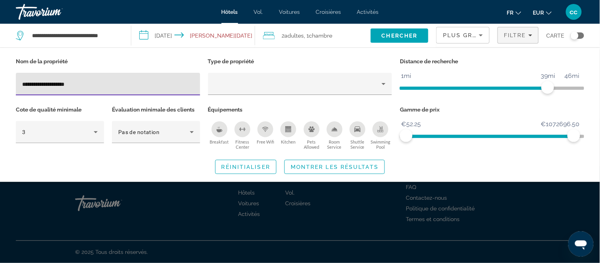
click at [19, 96] on div "**********" at bounding box center [108, 80] width 192 height 48
type input "**********"
click at [319, 170] on span "Montrer les résultats" at bounding box center [335, 167] width 88 height 6
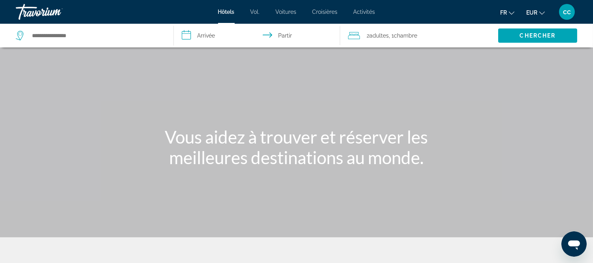
click at [375, 14] on font "Activités" at bounding box center [365, 12] width 22 height 6
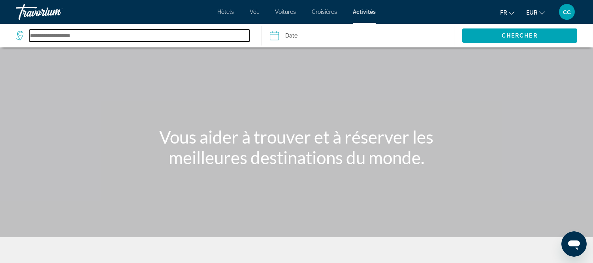
click at [73, 42] on input "Search destination" at bounding box center [139, 36] width 221 height 12
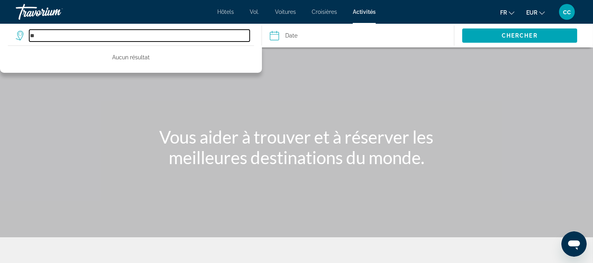
type input "*"
type input "******"
drag, startPoint x: 71, startPoint y: 45, endPoint x: 21, endPoint y: 42, distance: 49.9
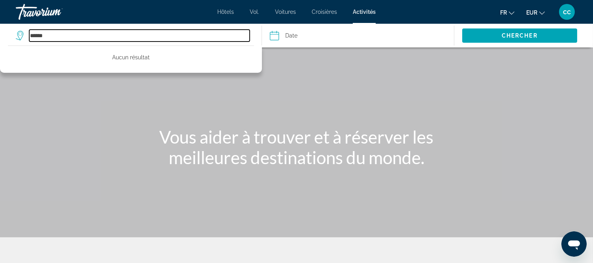
click at [21, 42] on div "******" at bounding box center [133, 36] width 234 height 12
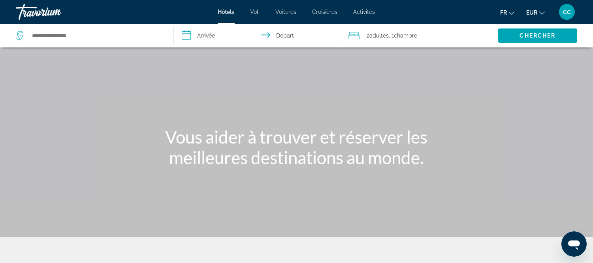
click at [563, 15] on font "cc" at bounding box center [567, 12] width 8 height 8
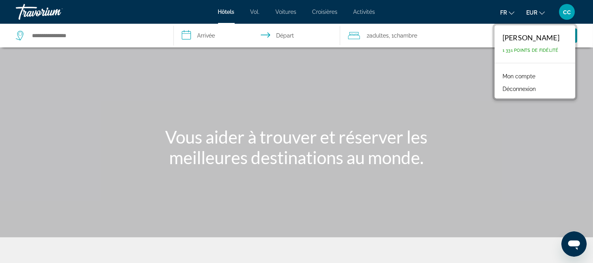
click at [563, 15] on font "cc" at bounding box center [567, 12] width 8 height 8
